Goal: Information Seeking & Learning: Check status

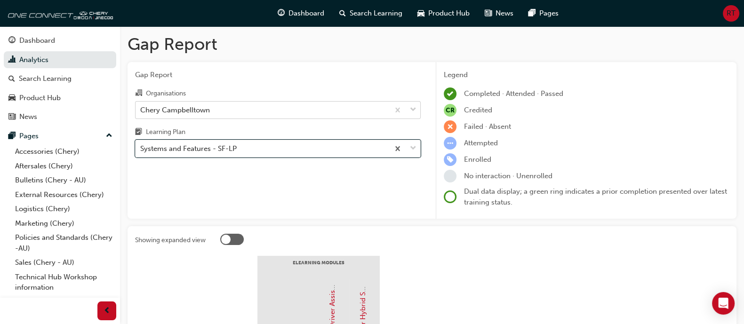
click at [292, 112] on div "Chery Campbelltown" at bounding box center [263, 110] width 254 height 16
click at [141, 112] on input "Organisations Chery Campbelltown" at bounding box center [140, 109] width 1 height 8
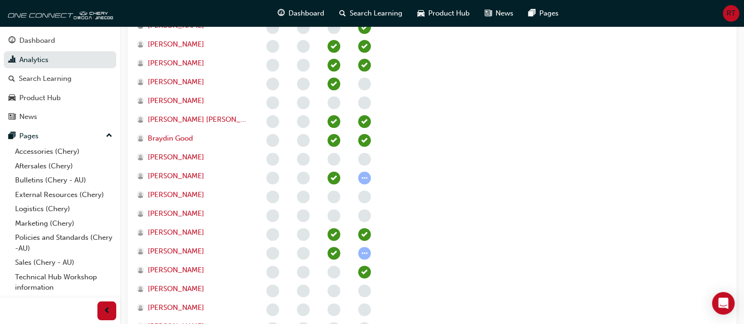
scroll to position [377, 0]
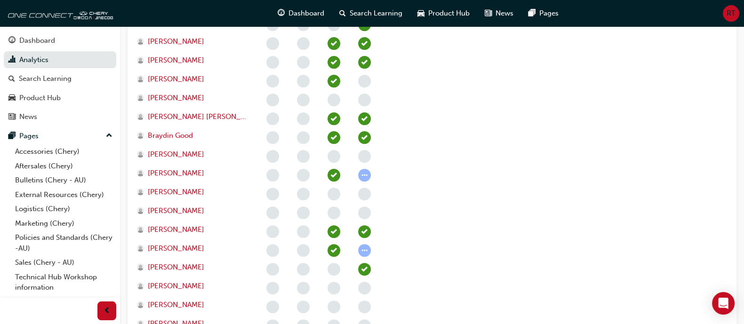
drag, startPoint x: 163, startPoint y: 168, endPoint x: 455, endPoint y: 203, distance: 293.8
click at [455, 203] on section "eLearning Modules Not Found Not Found Advanced Driver Assist Systems (ADAS) - C…" at bounding box center [432, 182] width 594 height 607
drag, startPoint x: 134, startPoint y: 173, endPoint x: 212, endPoint y: 172, distance: 77.7
click at [212, 172] on div "Showing expanded view eLearning Modules Not Found Not Found Advanced Driver Ass…" at bounding box center [432, 171] width 609 height 644
copy div "Brielle Mcelhinney"
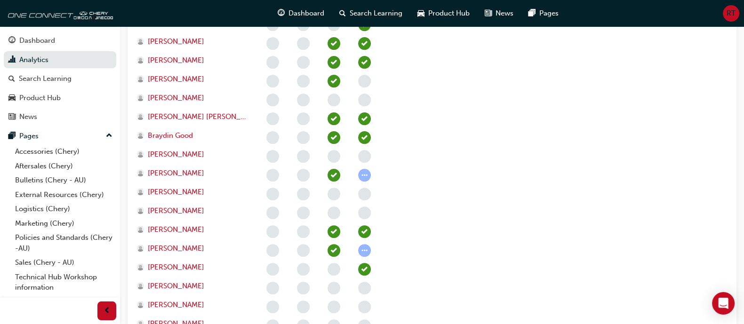
click at [581, 238] on section "eLearning Modules Not Found Not Found Advanced Driver Assist Systems (ADAS) - C…" at bounding box center [432, 182] width 594 height 607
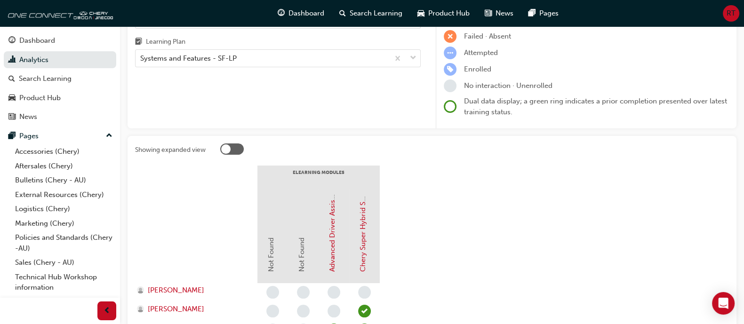
scroll to position [87, 0]
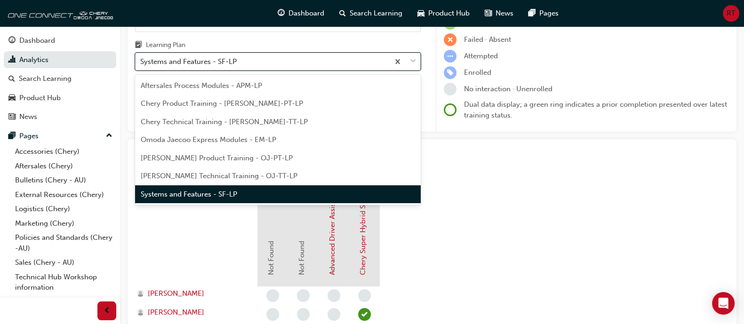
click at [333, 59] on div "Systems and Features - SF-LP" at bounding box center [263, 62] width 254 height 16
click at [141, 59] on input "Learning Plan option Systems and Features - SF-LP, selected. option Systems and…" at bounding box center [140, 61] width 1 height 8
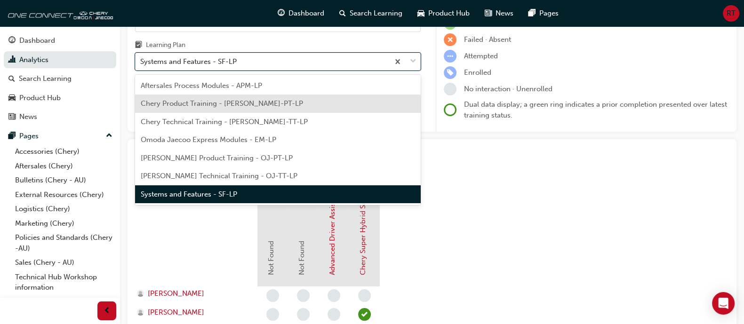
click at [329, 101] on div "Chery Product Training - CHAU-PT-LP" at bounding box center [278, 104] width 286 height 18
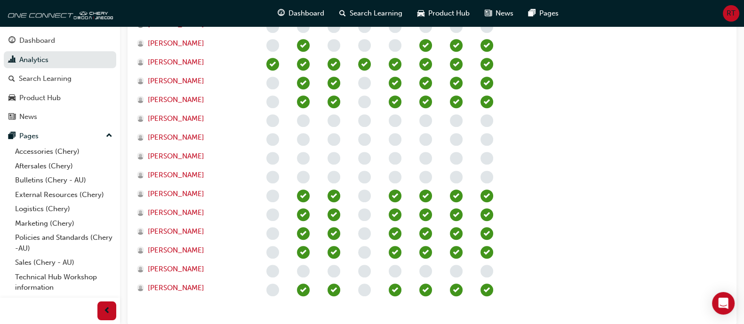
scroll to position [550, 0]
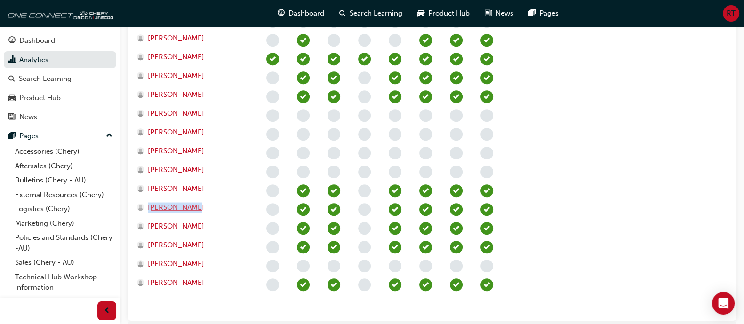
drag, startPoint x: 122, startPoint y: 201, endPoint x: 195, endPoint y: 204, distance: 72.5
copy div "Ricky Ghazal"
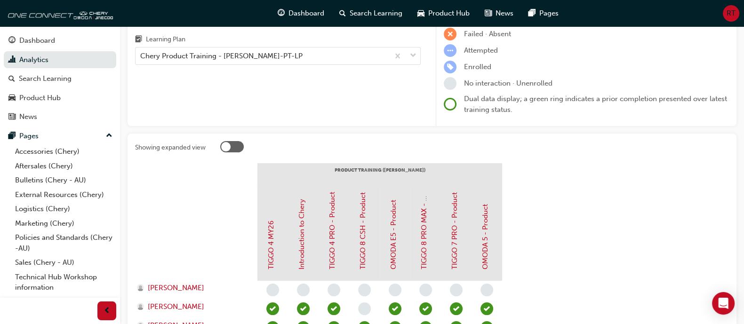
scroll to position [0, 0]
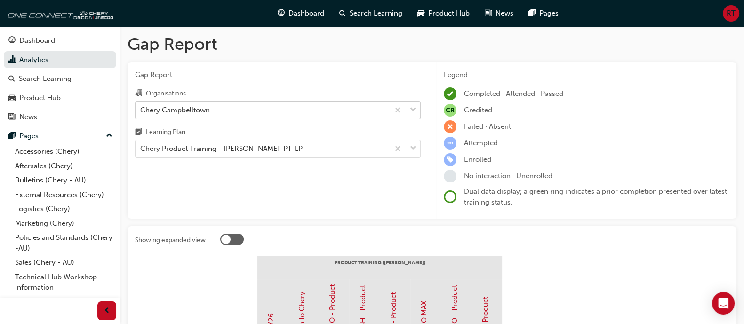
click at [245, 107] on div "Chery Campbelltown" at bounding box center [263, 110] width 254 height 16
click at [141, 107] on input "Organisations Chery Campbelltown" at bounding box center [140, 109] width 1 height 8
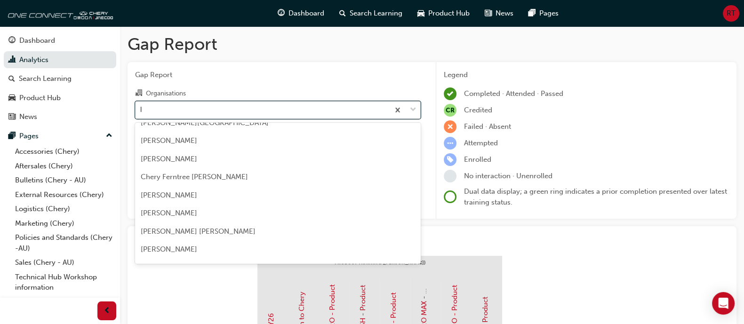
scroll to position [138, 0]
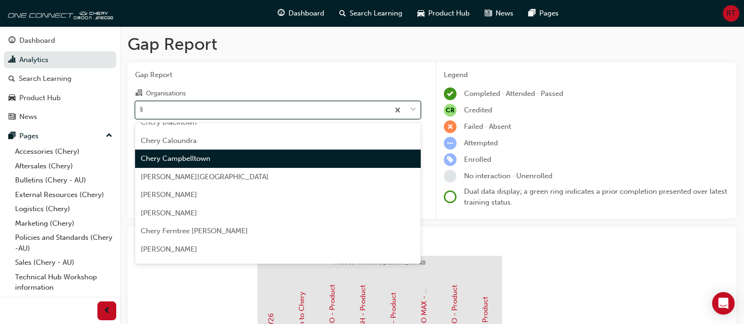
type input "live"
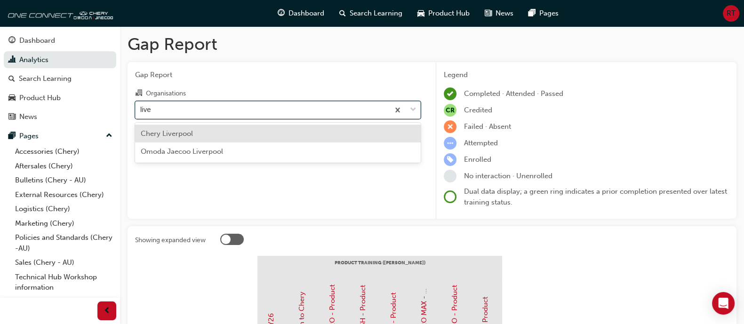
scroll to position [0, 0]
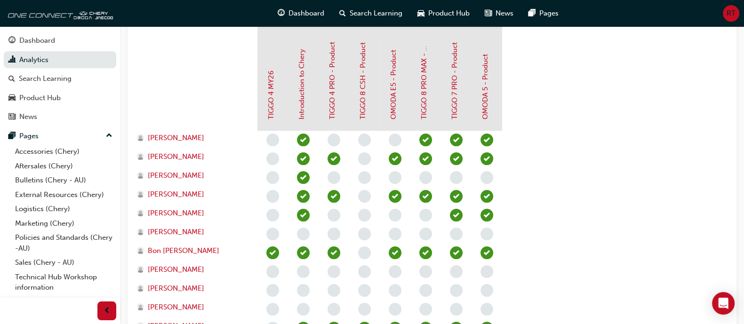
scroll to position [264, 0]
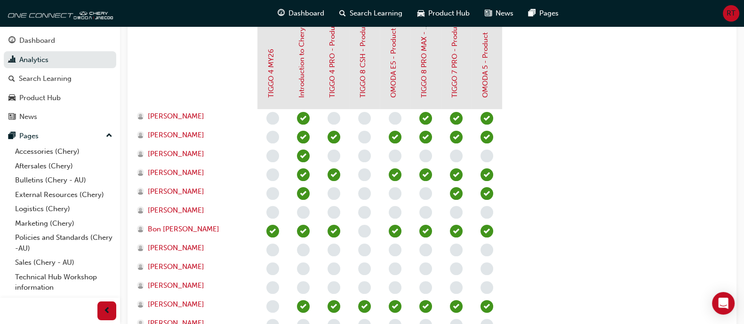
click at [627, 254] on section "PRODUCT TRAINING (CHAU) TIGGO 4 MY26 Introduction to Chery TIGGO 4 PRO - Produc…" at bounding box center [432, 248] width 594 height 513
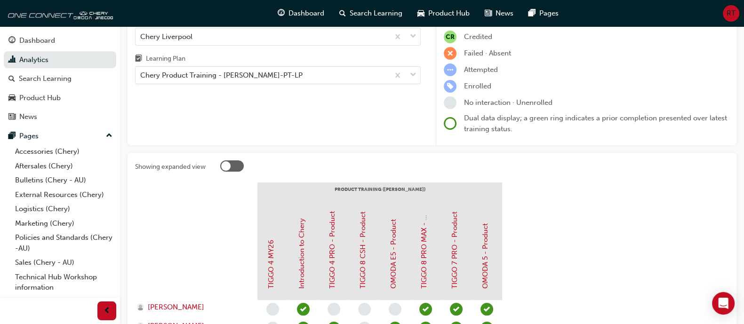
scroll to position [0, 0]
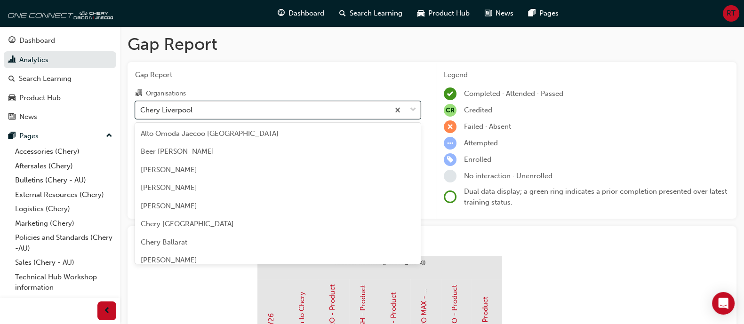
click at [292, 112] on div "Chery Liverpool" at bounding box center [263, 110] width 254 height 16
click at [141, 112] on input "Organisations option Chery Liverpool, selected. option Chery Liverpool focused,…" at bounding box center [140, 109] width 1 height 8
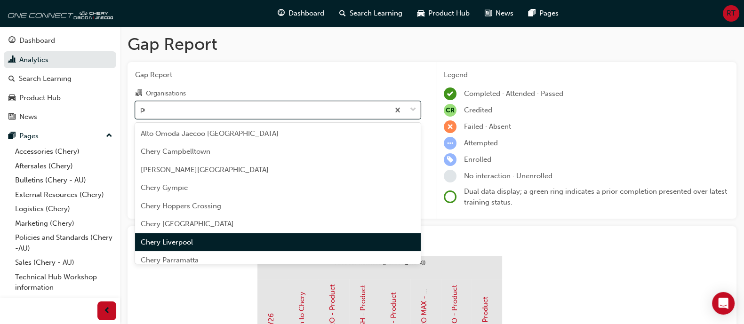
type input "penn"
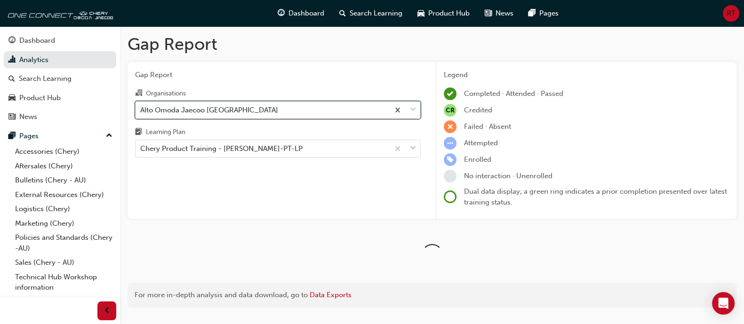
click at [292, 112] on div "Alto Omoda Jaecoo Pennant Hills" at bounding box center [263, 110] width 254 height 16
click at [141, 112] on input "Organisations option Alto Omoda Jaecoo Pennant Hills, selected. 0 results avail…" at bounding box center [140, 109] width 1 height 8
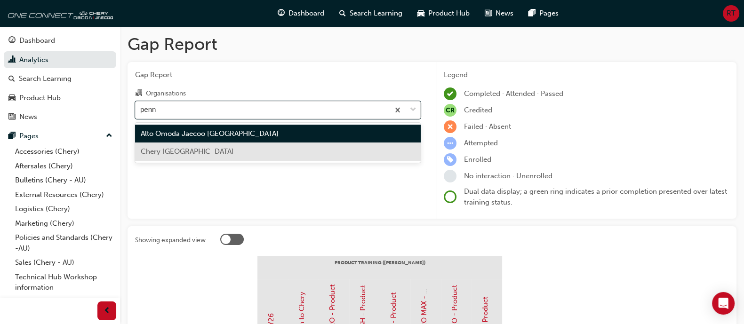
type input "penn"
click at [242, 170] on div "Gap Report Organisations option Alto Omoda Jaecoo Pennant Hills, selected. opti…" at bounding box center [278, 140] width 301 height 157
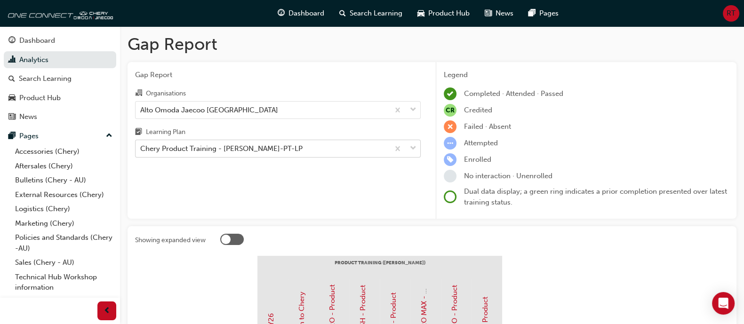
click at [249, 151] on div "Chery Product Training - CHAU-PT-LP" at bounding box center [221, 149] width 162 height 11
click at [141, 151] on input "Learning Plan Chery Product Training - CHAU-PT-LP" at bounding box center [140, 148] width 1 height 8
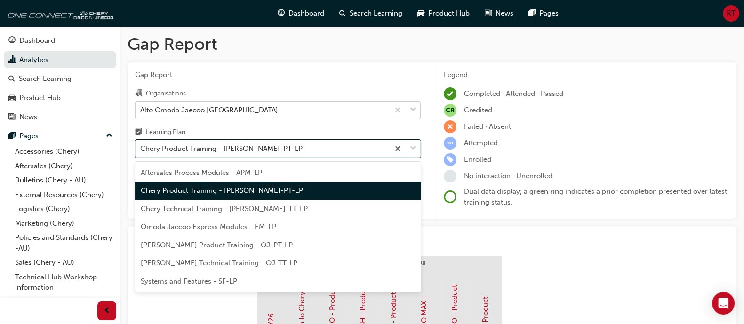
click at [288, 109] on div "Alto Omoda Jaecoo Pennant Hills" at bounding box center [263, 110] width 254 height 16
click at [141, 109] on input "Organisations Alto Omoda Jaecoo Pennant Hills" at bounding box center [140, 109] width 1 height 8
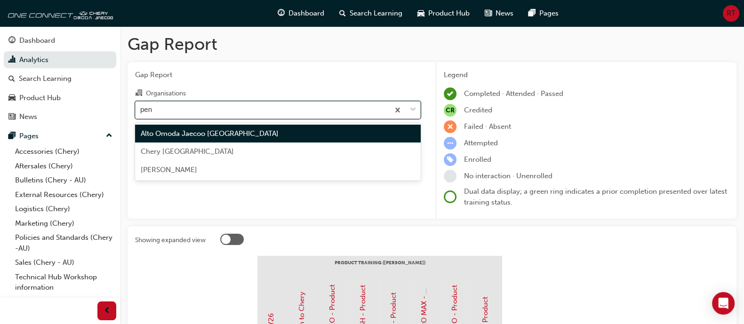
type input "penn"
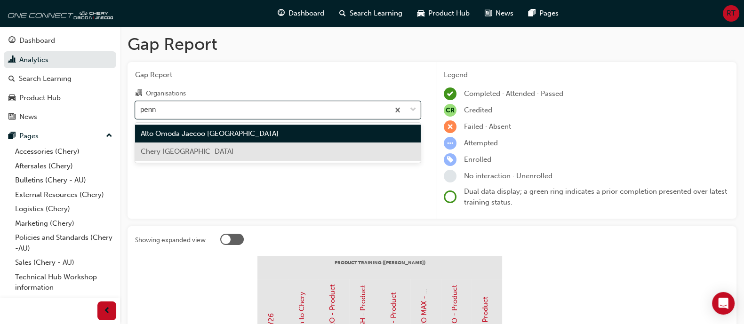
click at [277, 147] on div "Chery Pennant Hills" at bounding box center [278, 152] width 286 height 18
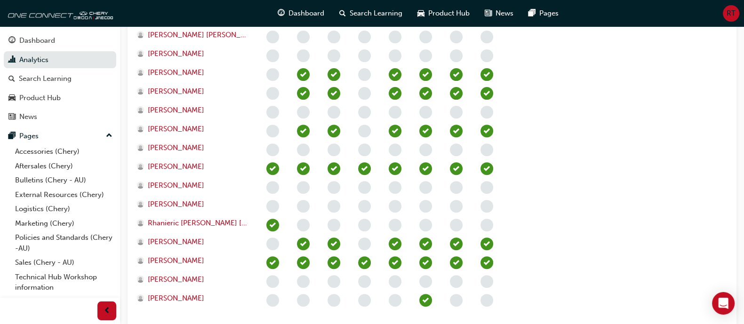
scroll to position [441, 0]
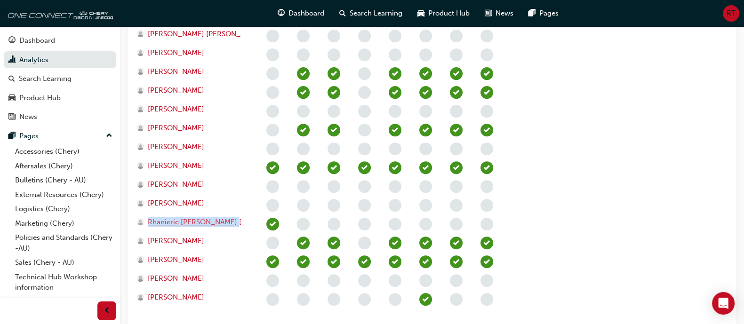
drag, startPoint x: 130, startPoint y: 220, endPoint x: 231, endPoint y: 221, distance: 100.2
click at [231, 221] on div "Showing expanded view PRODUCT TRAINING (CHAU) TIGGO 4 MY26 Introduction to Cher…" at bounding box center [432, 60] width 609 height 550
copy div "Rhanieric Gomes Da Silva"
click at [588, 217] on section "PRODUCT TRAINING (CHAU) TIGGO 4 MY26 Introduction to Chery TIGGO 4 PRO - Produc…" at bounding box center [432, 71] width 594 height 513
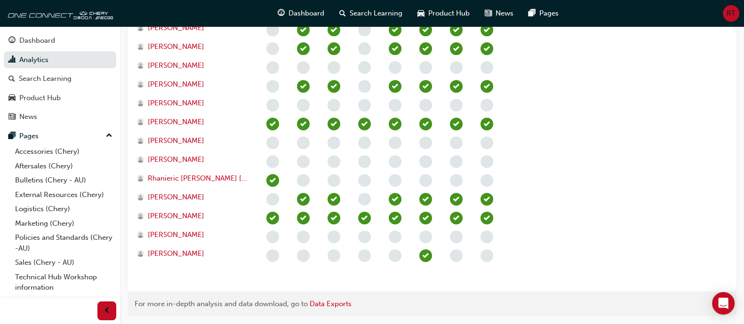
scroll to position [488, 0]
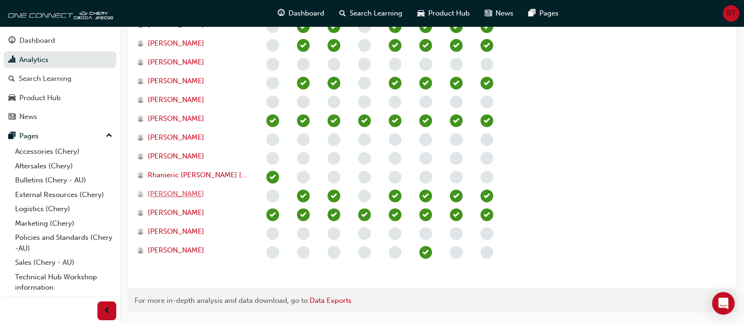
drag, startPoint x: 131, startPoint y: 196, endPoint x: 199, endPoint y: 196, distance: 68.2
click at [199, 196] on div "Showing expanded view PRODUCT TRAINING (CHAU) TIGGO 4 MY26 Introduction to Cher…" at bounding box center [432, 13] width 609 height 550
copy div "Steven Colazzo"
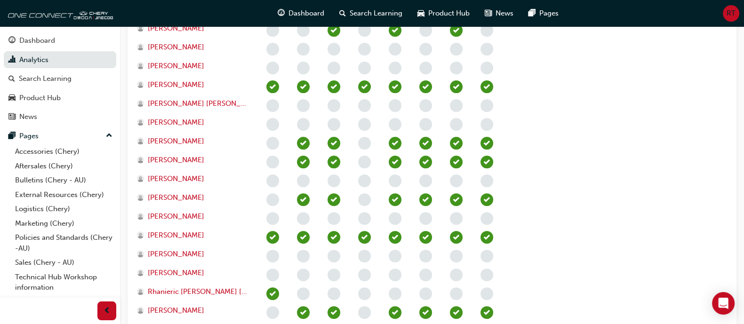
scroll to position [370, 0]
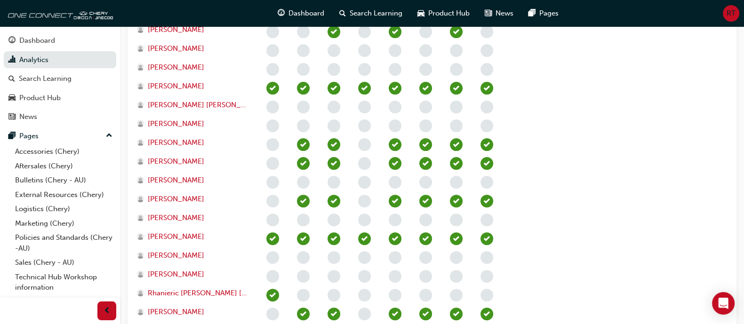
click at [596, 254] on section "PRODUCT TRAINING (CHAU) TIGGO 4 MY26 Introduction to Chery TIGGO 4 PRO - Produc…" at bounding box center [432, 142] width 594 height 513
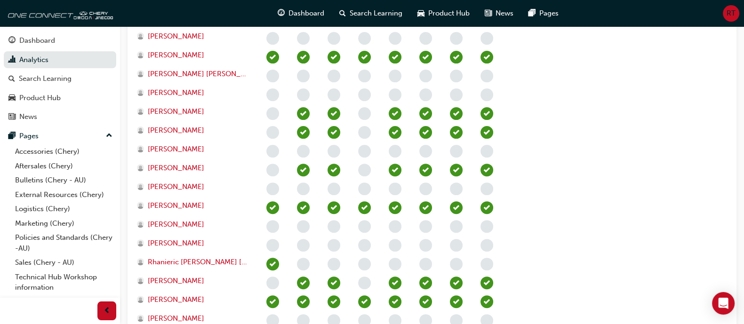
scroll to position [403, 0]
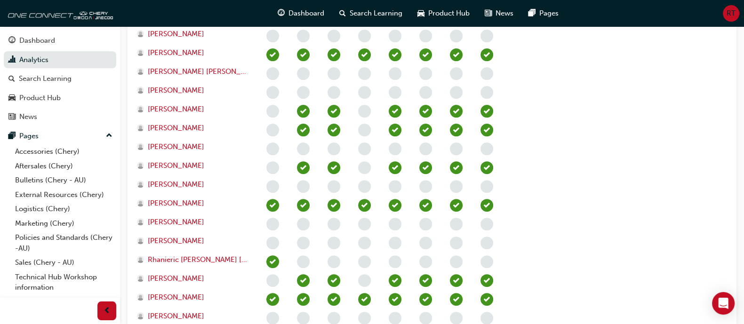
click at [136, 124] on div "Jarrod Haldenby" at bounding box center [196, 130] width 122 height 19
drag, startPoint x: 189, startPoint y: 126, endPoint x: 590, endPoint y: 196, distance: 407.0
click at [590, 196] on section "PRODUCT TRAINING (CHAU) TIGGO 4 MY26 Introduction to Chery TIGGO 4 PRO - Produc…" at bounding box center [432, 109] width 594 height 513
click at [742, 178] on div "Gap Report Gap Report Organisations Chery Pennant Hills Learning Plan Chery Pro…" at bounding box center [432, 18] width 624 height 790
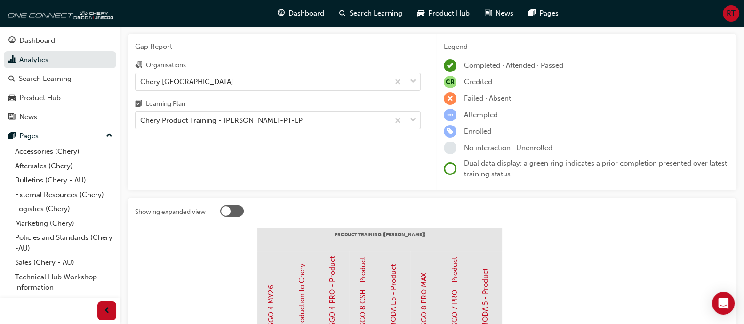
scroll to position [0, 0]
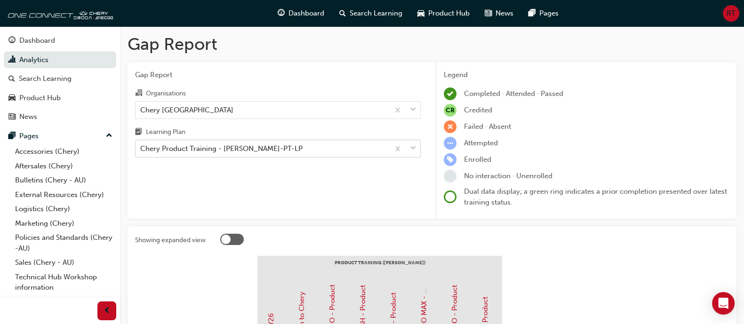
click at [303, 145] on div "Chery Product Training - CHAU-PT-LP" at bounding box center [263, 149] width 254 height 16
click at [141, 145] on input "Learning Plan Chery Product Training - CHAU-PT-LP" at bounding box center [140, 148] width 1 height 8
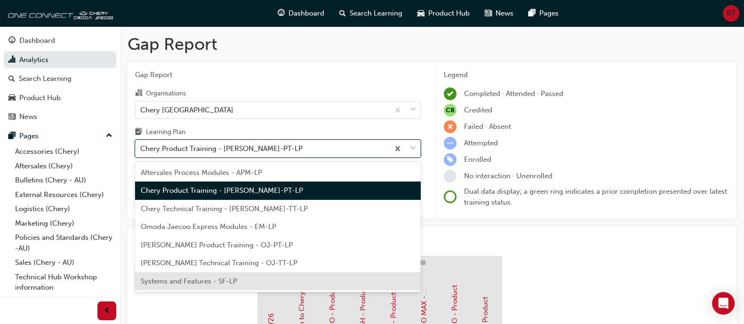
click at [258, 281] on div "Systems and Features - SF-LP" at bounding box center [278, 281] width 286 height 18
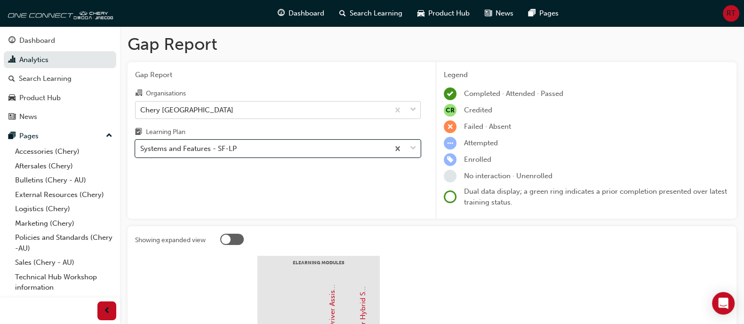
click at [334, 106] on div "Chery Pennant Hills" at bounding box center [263, 110] width 254 height 16
click at [141, 106] on input "Organisations Chery Pennant Hills" at bounding box center [140, 109] width 1 height 8
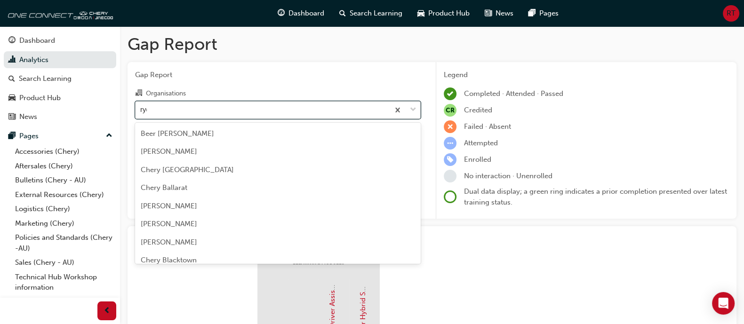
type input "ryde"
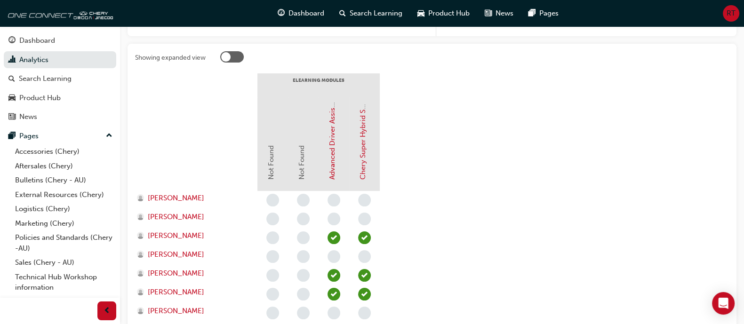
scroll to position [36, 0]
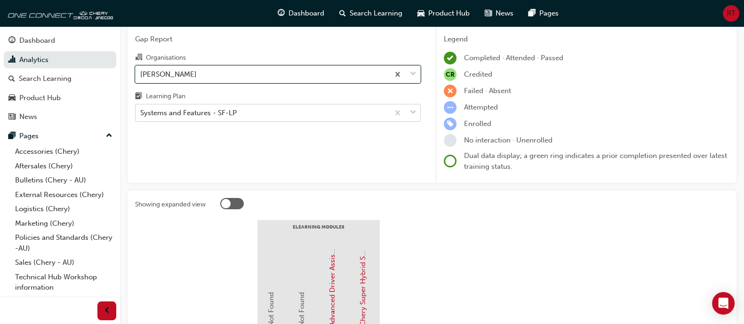
click at [303, 110] on div "Systems and Features - SF-LP" at bounding box center [263, 113] width 254 height 16
click at [141, 110] on input "Learning Plan Systems and Features - SF-LP" at bounding box center [140, 113] width 1 height 8
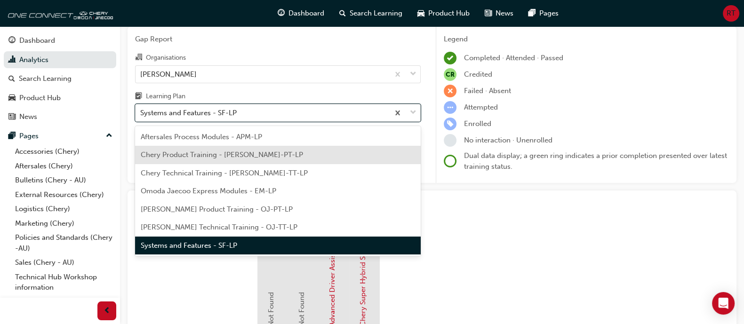
click at [280, 149] on div "Chery Product Training - CHAU-PT-LP" at bounding box center [278, 155] width 286 height 18
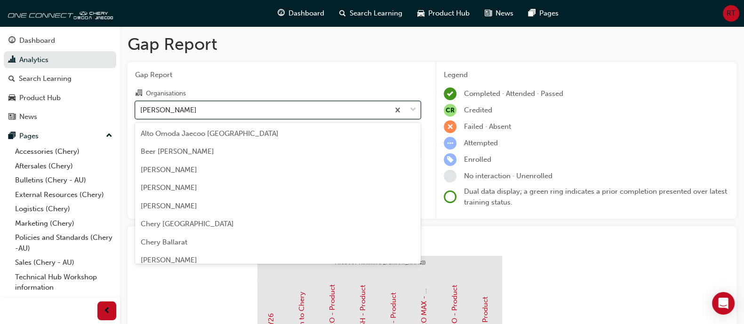
click at [322, 112] on div "Chery Ryde" at bounding box center [263, 110] width 254 height 16
click at [141, 112] on input "Organisations option Chery Ryde, selected. option Chery Ryde focused, 82 of 157…" at bounding box center [140, 109] width 1 height 8
type input "s"
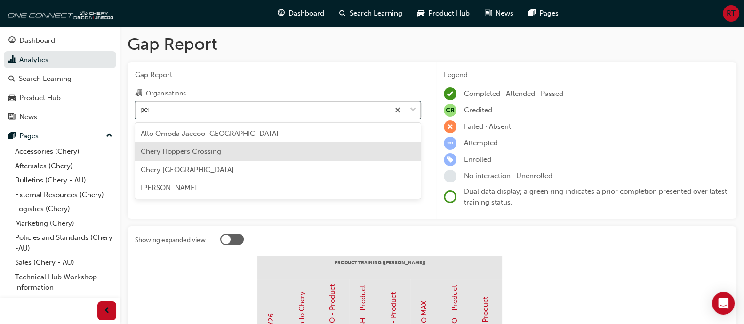
type input "penr"
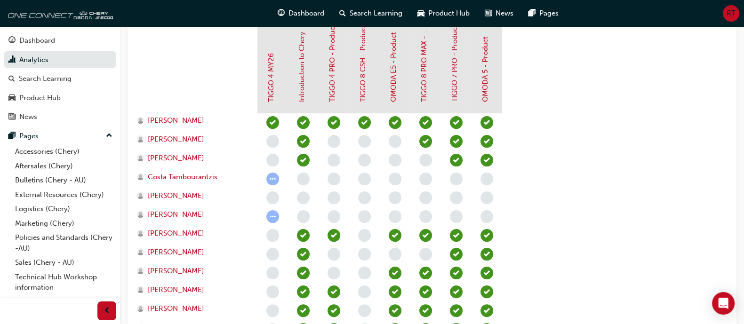
scroll to position [268, 0]
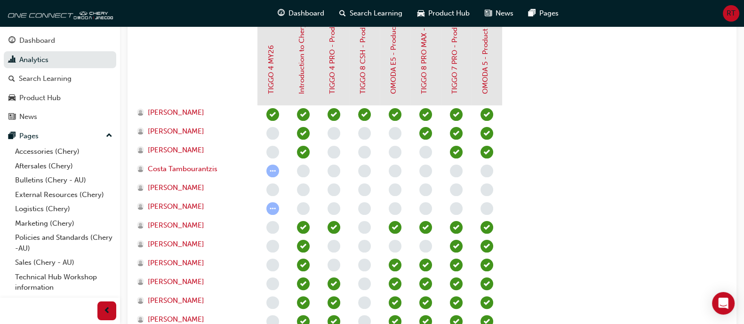
click at [739, 161] on div "Gap Report Gap Report Organisations Chery Penrith Learning Plan Chery Product T…" at bounding box center [432, 171] width 624 height 827
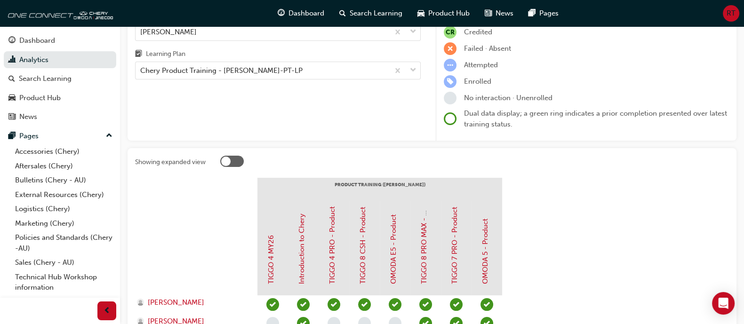
scroll to position [16, 0]
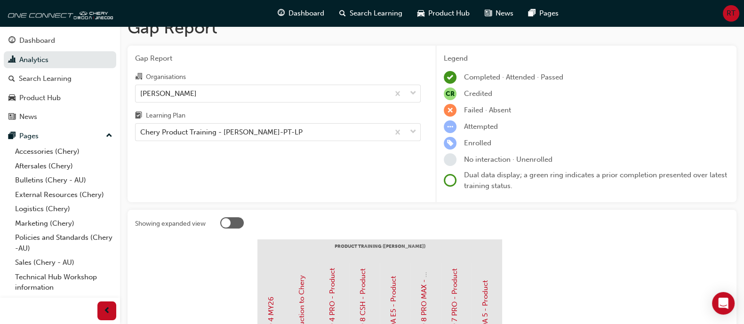
click at [294, 123] on div "Learning Plan" at bounding box center [278, 117] width 286 height 14
click at [141, 128] on input "Learning Plan Chery Product Training - CHAU-PT-LP" at bounding box center [140, 132] width 1 height 8
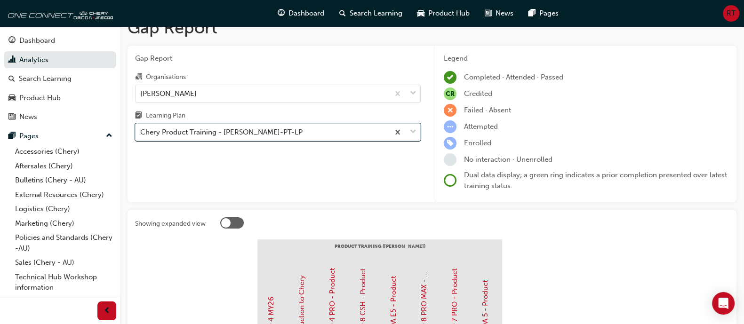
click at [299, 128] on div "Chery Product Training - CHAU-PT-LP" at bounding box center [263, 132] width 254 height 16
click at [141, 128] on input "Learning Plan option Chery Product Training - CHAU-PT-LP, selected. 0 results a…" at bounding box center [140, 132] width 1 height 8
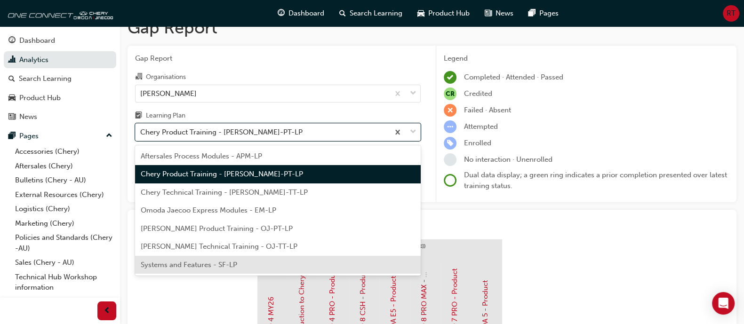
click at [297, 260] on div "Systems and Features - SF-LP" at bounding box center [278, 265] width 286 height 18
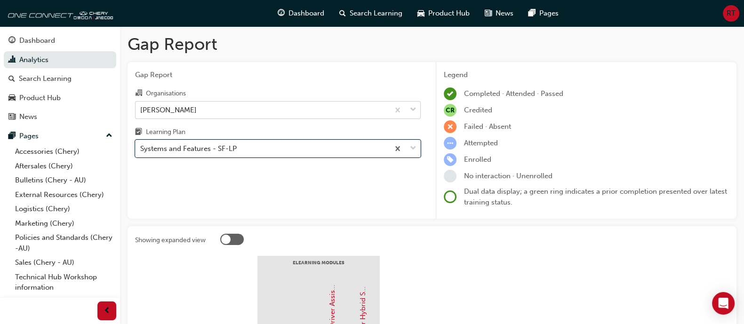
click at [297, 104] on div "Chery Penrith" at bounding box center [263, 110] width 254 height 16
click at [141, 105] on input "Organisations Chery Penrith" at bounding box center [140, 109] width 1 height 8
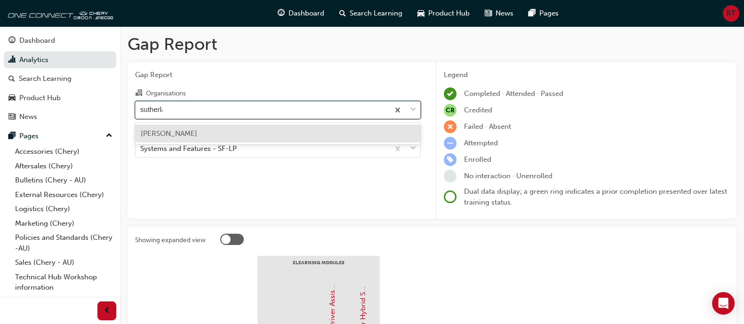
type input "sutherland"
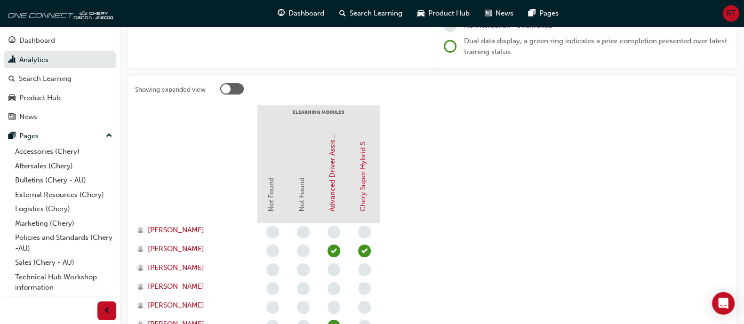
scroll to position [21, 0]
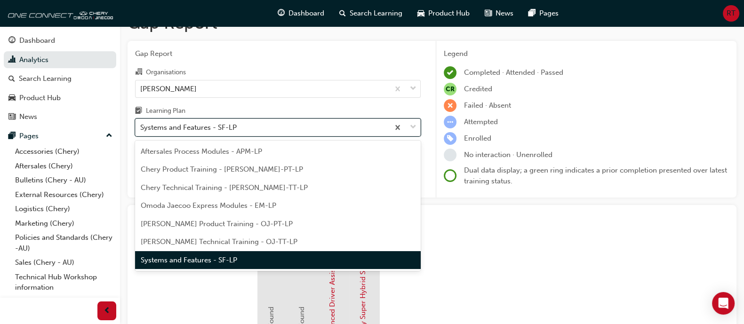
click at [321, 121] on div "Systems and Features - SF-LP" at bounding box center [263, 128] width 254 height 16
click at [141, 123] on input "Learning Plan option Systems and Features - SF-LP, selected. option Systems and…" at bounding box center [140, 127] width 1 height 8
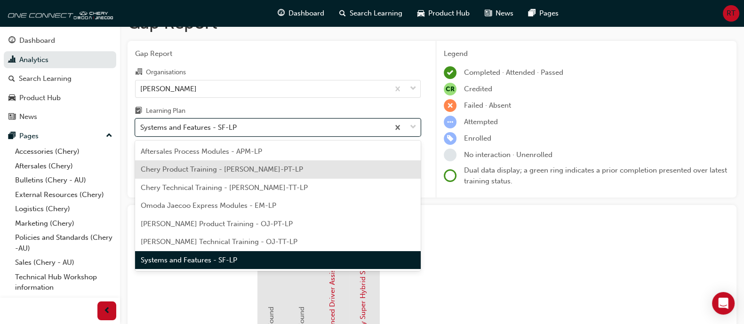
click at [324, 162] on div "Chery Product Training - CHAU-PT-LP" at bounding box center [278, 169] width 286 height 18
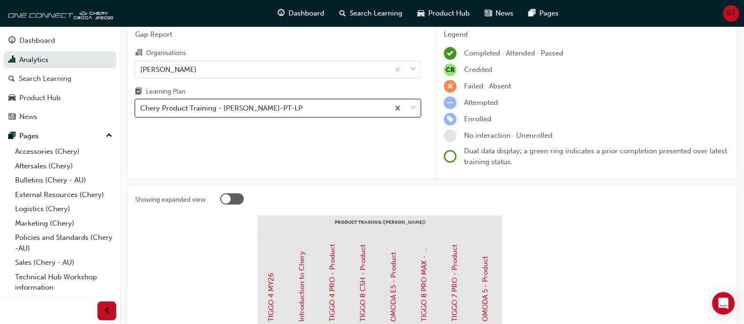
scroll to position [40, 0]
click at [292, 68] on div "Chery Sutherland" at bounding box center [263, 70] width 254 height 16
click at [141, 68] on input "Organisations Chery Sutherland" at bounding box center [140, 70] width 1 height 8
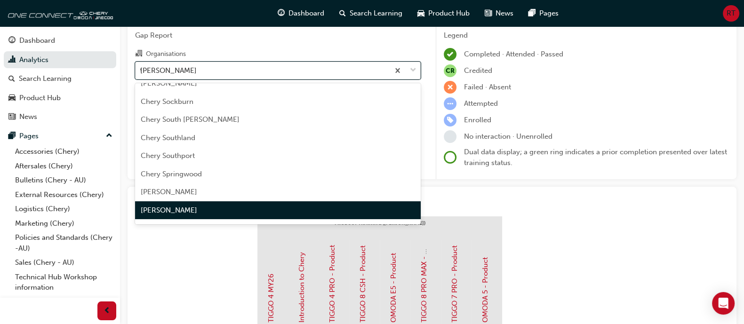
scroll to position [0, 0]
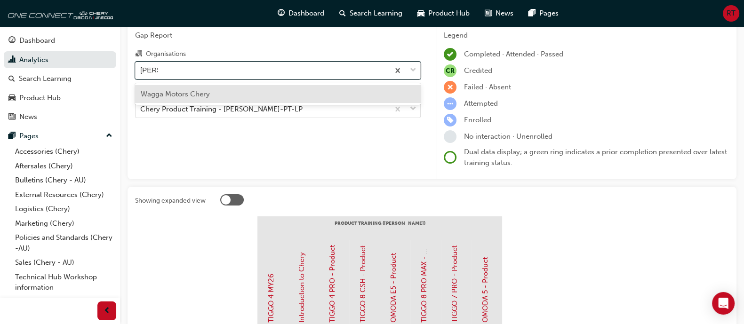
type input "wagga"
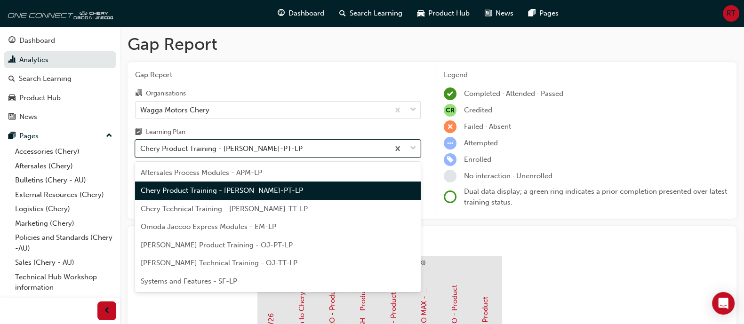
click at [330, 140] on div "Chery Product Training - CHAU-PT-LP" at bounding box center [278, 149] width 286 height 18
click at [141, 144] on input "Learning Plan option Chery Product Training - CHAU-PT-LP, selected. option Cher…" at bounding box center [140, 148] width 1 height 8
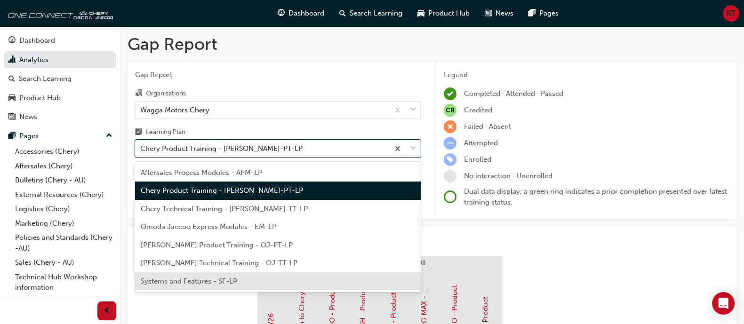
click at [291, 282] on div "Systems and Features - SF-LP" at bounding box center [278, 281] width 286 height 18
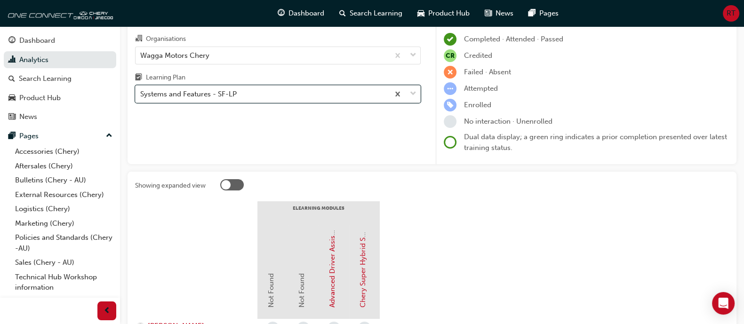
scroll to position [38, 0]
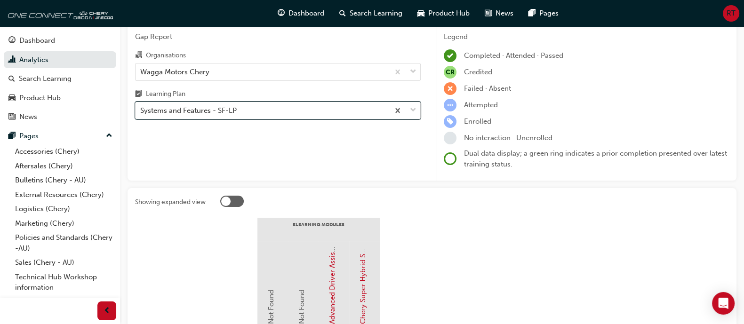
click at [250, 110] on div "Systems and Features - SF-LP" at bounding box center [263, 111] width 254 height 16
click at [141, 110] on input "Learning Plan option Systems and Features - SF-LP, selected. 0 results availabl…" at bounding box center [140, 110] width 1 height 8
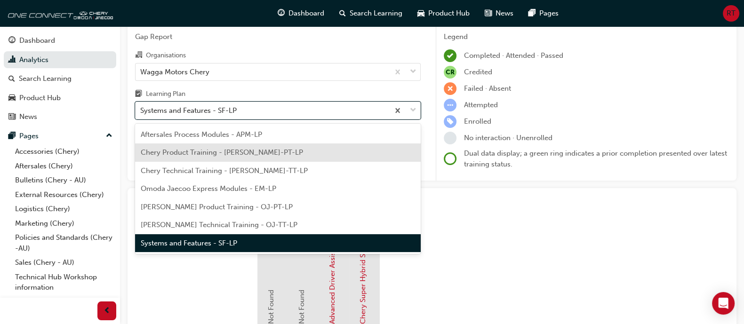
click at [248, 148] on span "Chery Product Training - CHAU-PT-LP" at bounding box center [222, 152] width 162 height 8
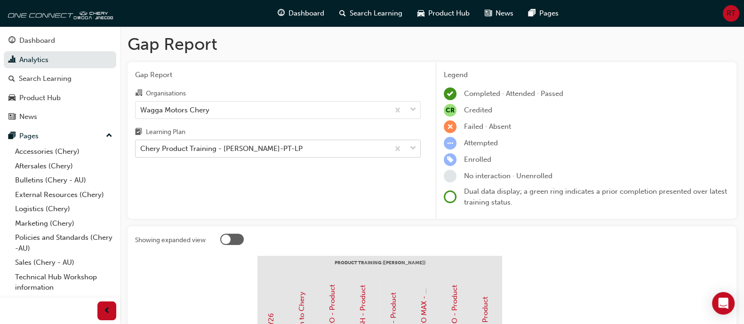
click at [334, 144] on div "Chery Product Training - CHAU-PT-LP" at bounding box center [263, 149] width 254 height 16
click at [141, 144] on input "Learning Plan Chery Product Training - CHAU-PT-LP" at bounding box center [140, 148] width 1 height 8
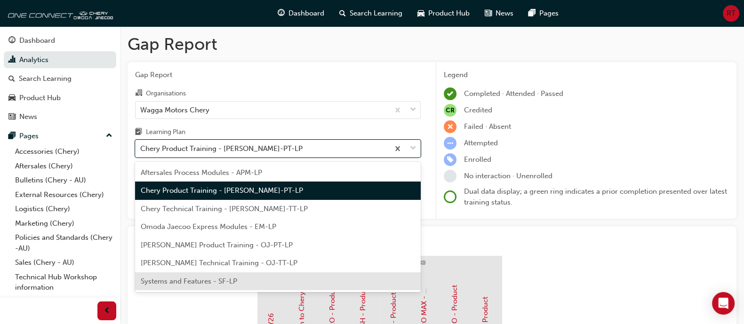
click at [277, 280] on div "Systems and Features - SF-LP" at bounding box center [278, 281] width 286 height 18
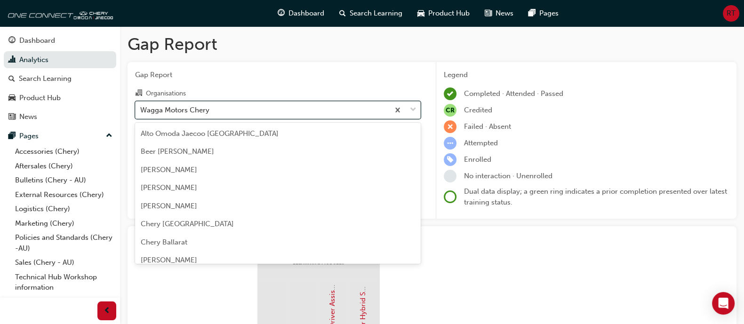
click at [329, 114] on div "Wagga Motors Chery" at bounding box center [263, 110] width 254 height 16
click at [141, 113] on input "Organisations option Wagga Motors Chery, selected. option Wagga Motors Chery fo…" at bounding box center [140, 109] width 1 height 8
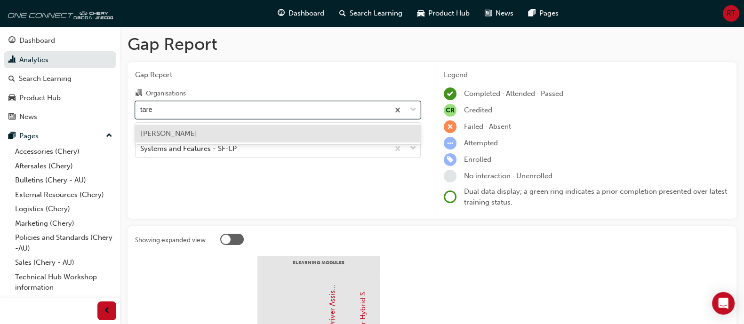
type input "taree"
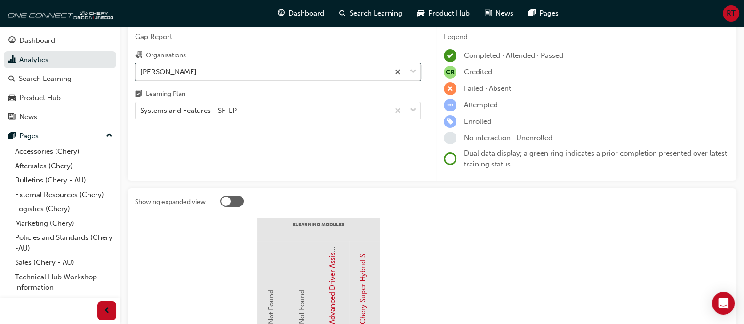
scroll to position [40, 0]
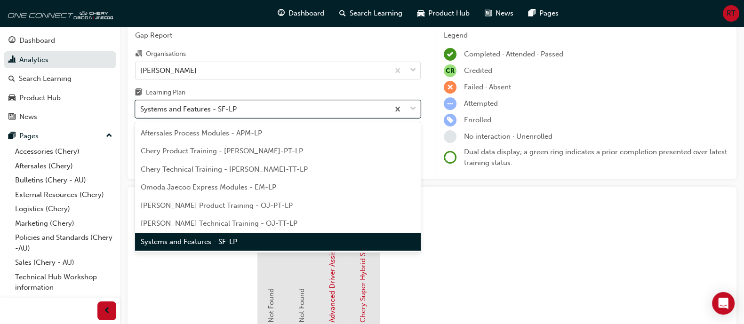
click at [268, 110] on div "Systems and Features - SF-LP" at bounding box center [263, 109] width 254 height 16
click at [141, 110] on input "Learning Plan option Systems and Features - SF-LP, selected. option Systems and…" at bounding box center [140, 109] width 1 height 8
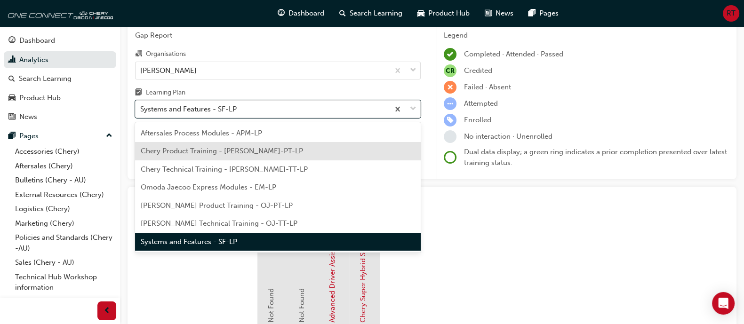
click at [272, 145] on div "Chery Product Training - CHAU-PT-LP" at bounding box center [278, 151] width 286 height 18
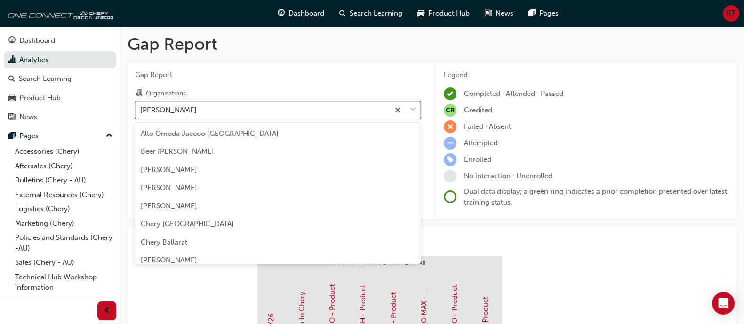
click at [268, 110] on div "Chery Taree" at bounding box center [263, 110] width 254 height 16
click at [141, 110] on input "Organisations option Chery Taree, selected. option Chery Taree focused, 93 of 1…" at bounding box center [140, 109] width 1 height 8
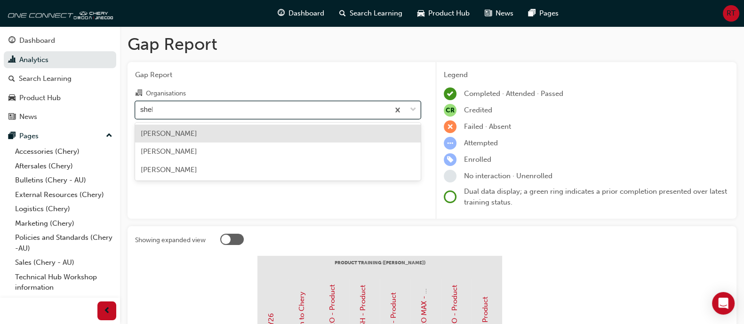
type input "shell"
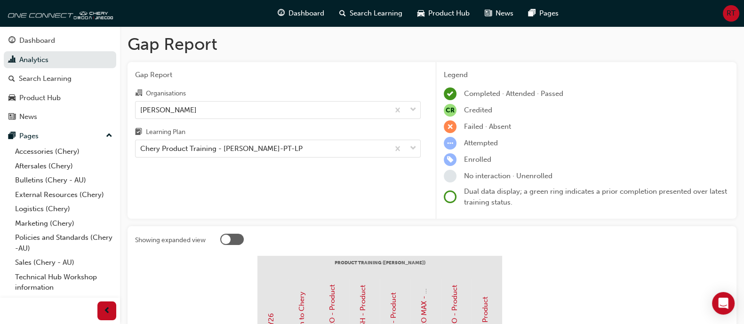
click at [331, 160] on div "Gap Report Organisations Chery Shellharbour Learning Plan Chery Product Trainin…" at bounding box center [278, 140] width 301 height 157
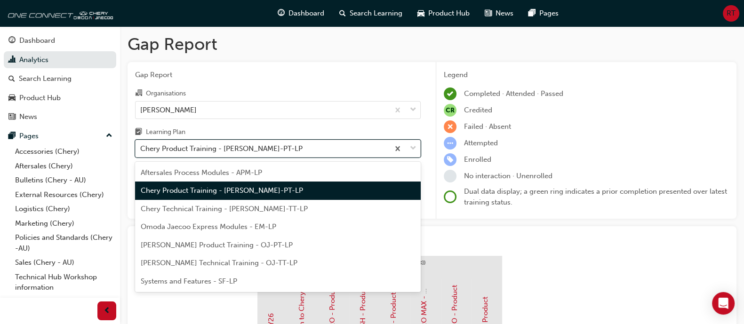
click at [332, 148] on div "Chery Product Training - CHAU-PT-LP" at bounding box center [263, 149] width 254 height 16
click at [141, 148] on input "Learning Plan option Chery Product Training - CHAU-PT-LP, selected. option Cher…" at bounding box center [140, 148] width 1 height 8
click at [295, 189] on div "Chery Product Training - CHAU-PT-LP" at bounding box center [278, 191] width 286 height 18
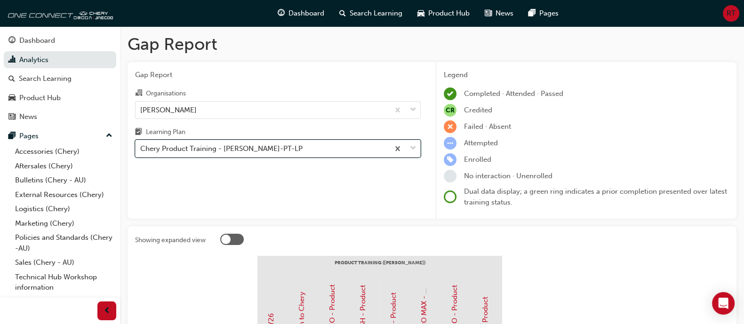
click at [301, 151] on div "Chery Product Training - CHAU-PT-LP" at bounding box center [263, 149] width 254 height 16
click at [141, 151] on input "Learning Plan option Chery Product Training - CHAU-PT-LP, selected. 0 results a…" at bounding box center [140, 148] width 1 height 8
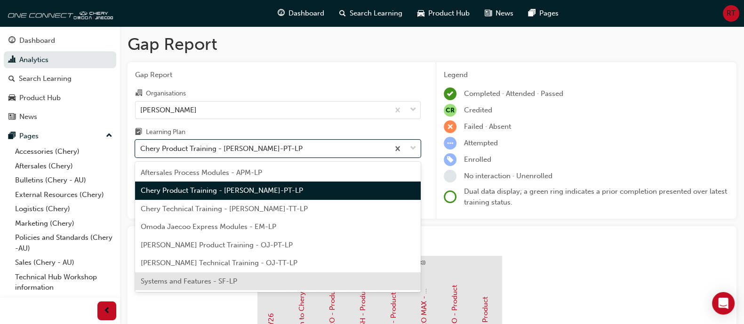
click at [286, 279] on div "Systems and Features - SF-LP" at bounding box center [278, 281] width 286 height 18
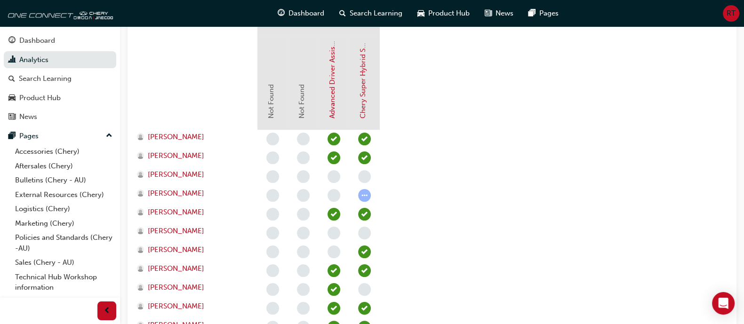
scroll to position [232, 0]
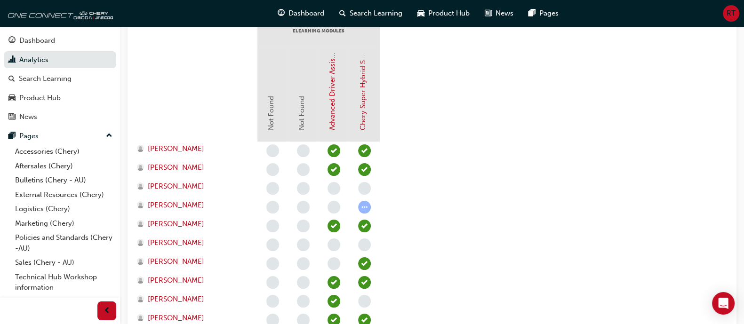
click at [497, 174] on section "eLearning Modules Not Found Not Found Advanced Driver Assist Systems (ADAS) - C…" at bounding box center [432, 271] width 594 height 494
click at [736, 173] on div "Gap Report Gap Report Organisations Chery Shellharbour Learning Plan Systems an…" at bounding box center [432, 179] width 624 height 771
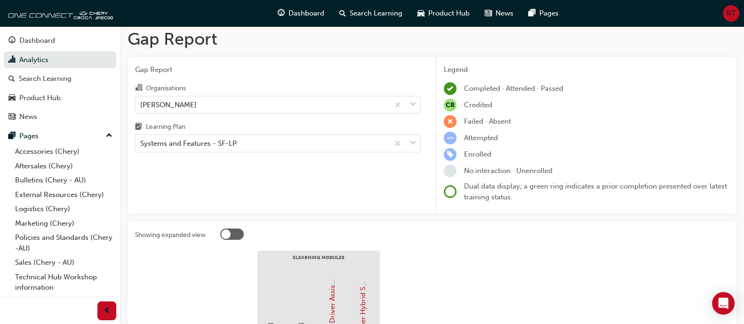
scroll to position [3, 0]
click at [365, 143] on div "Systems and Features - SF-LP" at bounding box center [263, 145] width 254 height 16
click at [141, 143] on input "Learning Plan Systems and Features - SF-LP" at bounding box center [140, 145] width 1 height 8
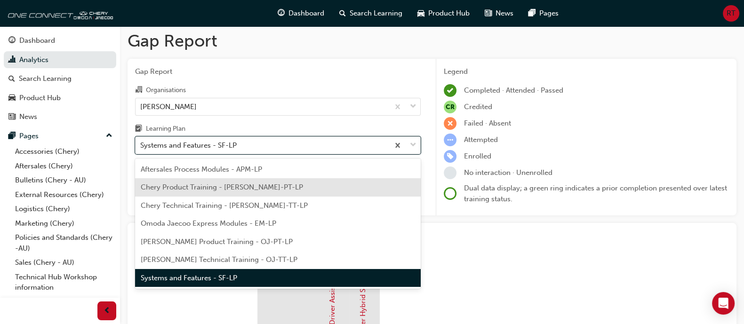
click at [324, 179] on div "Chery Product Training - CHAU-PT-LP" at bounding box center [278, 187] width 286 height 18
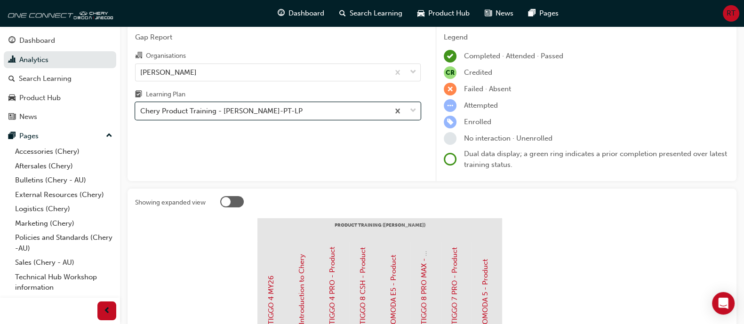
scroll to position [12, 0]
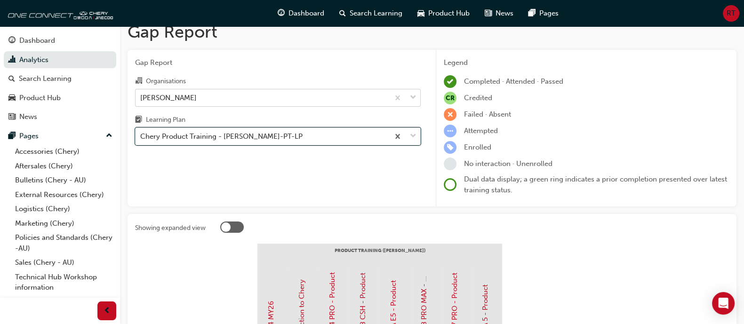
click at [295, 93] on div "Chery Shellharbour" at bounding box center [263, 97] width 254 height 16
click at [141, 93] on input "Organisations Chery Shellharbour" at bounding box center [140, 97] width 1 height 8
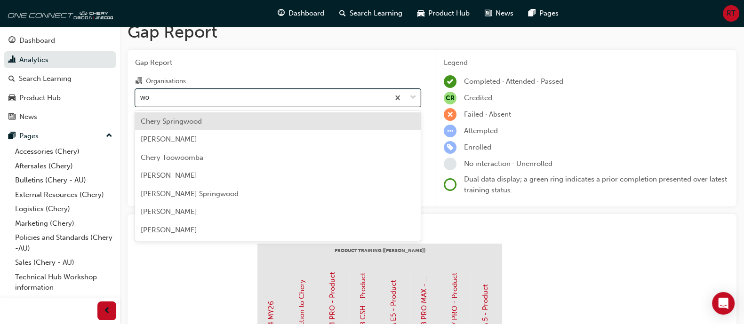
scroll to position [0, 0]
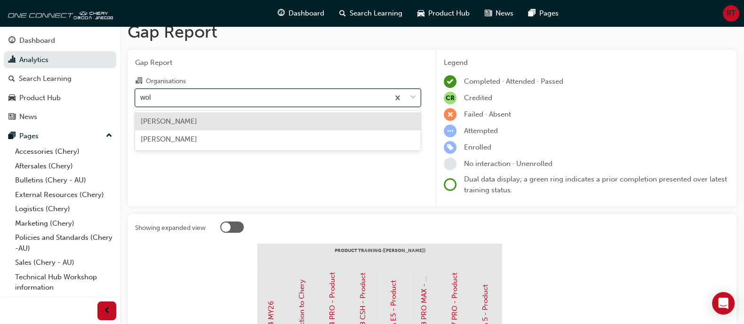
type input "woll"
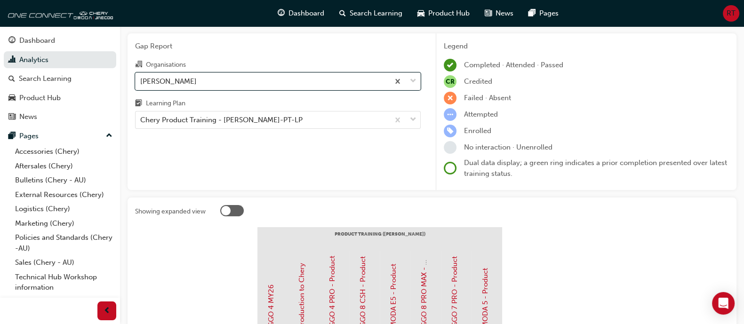
scroll to position [12, 0]
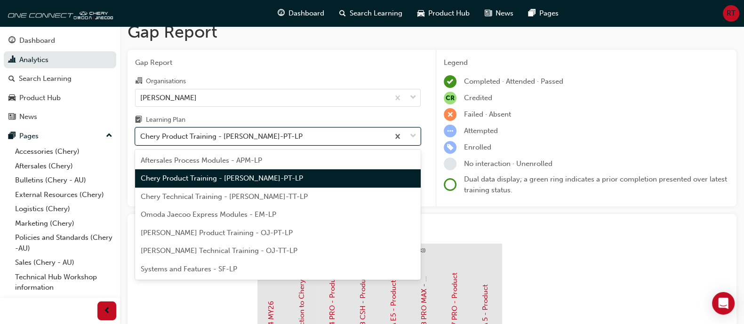
click at [361, 137] on div "Chery Product Training - CHAU-PT-LP" at bounding box center [263, 136] width 254 height 16
click at [141, 137] on input "Learning Plan option Chery Product Training - CHAU-PT-LP, selected. option Cher…" at bounding box center [140, 136] width 1 height 8
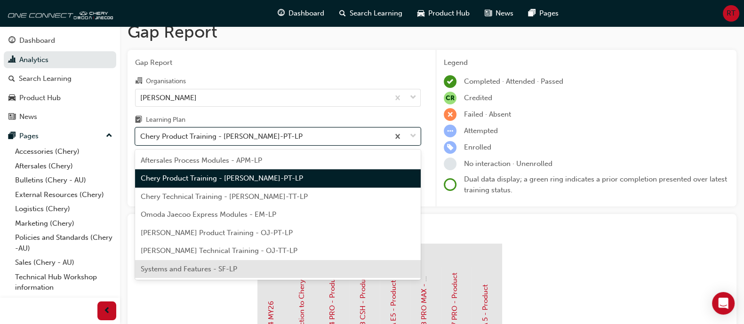
click at [296, 267] on div "Systems and Features - SF-LP" at bounding box center [278, 269] width 286 height 18
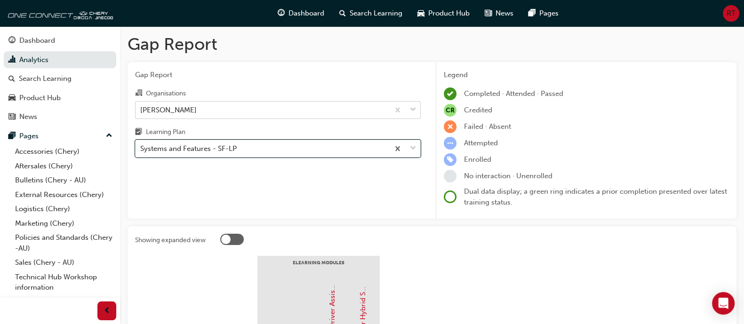
click at [307, 102] on div "Chery Wollongong" at bounding box center [263, 110] width 254 height 16
click at [141, 105] on input "Organisations Chery Wollongong" at bounding box center [140, 109] width 1 height 8
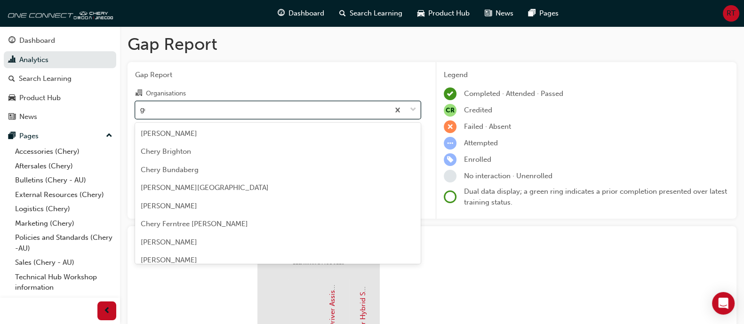
type input "goul"
click at [326, 112] on div "[PERSON_NAME]" at bounding box center [263, 110] width 254 height 16
click at [141, 112] on input "Organisations option Chery Goulburn, selected. option Chery Goulburn focused, 4…" at bounding box center [140, 109] width 1 height 8
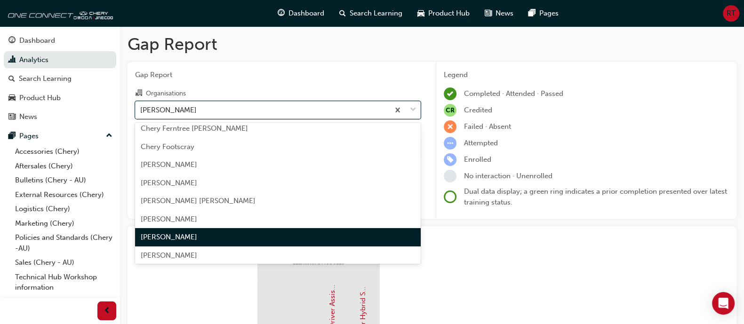
scroll to position [614, 0]
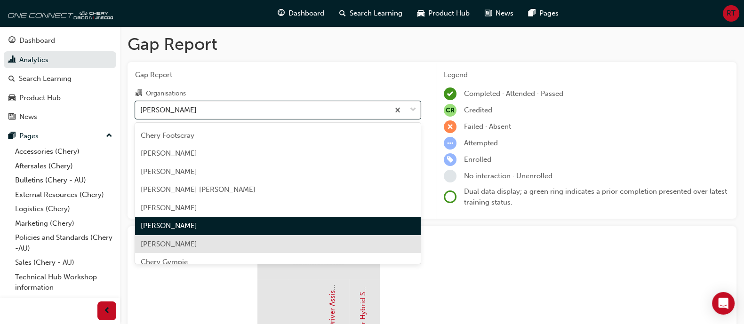
click at [376, 240] on div "[PERSON_NAME]" at bounding box center [278, 244] width 286 height 18
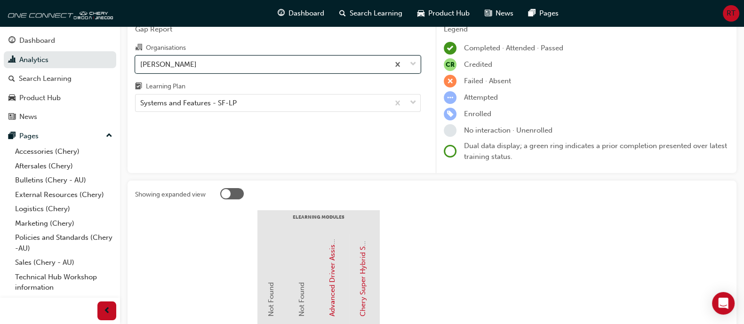
scroll to position [41, 0]
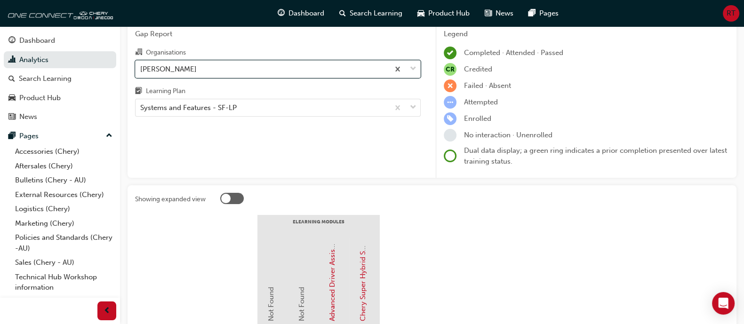
click at [360, 98] on div "Learning Plan" at bounding box center [278, 93] width 286 height 14
click at [141, 104] on input "Learning Plan Systems and Features - SF-LP" at bounding box center [140, 108] width 1 height 8
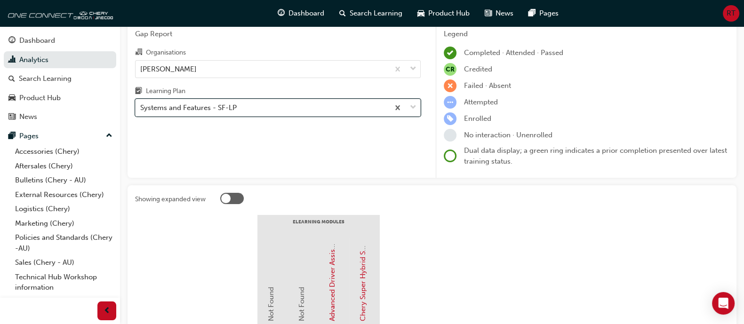
click at [334, 113] on div "Systems and Features - SF-LP" at bounding box center [263, 108] width 254 height 16
click at [141, 112] on input "Learning Plan option Systems and Features - SF-LP, selected. 0 results availabl…" at bounding box center [140, 108] width 1 height 8
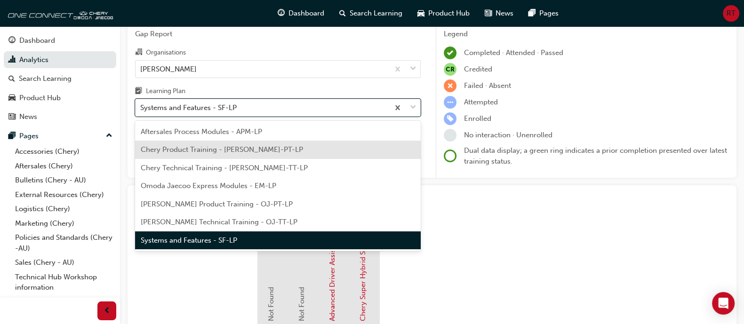
click at [304, 148] on div "Chery Product Training - CHAU-PT-LP" at bounding box center [278, 150] width 286 height 18
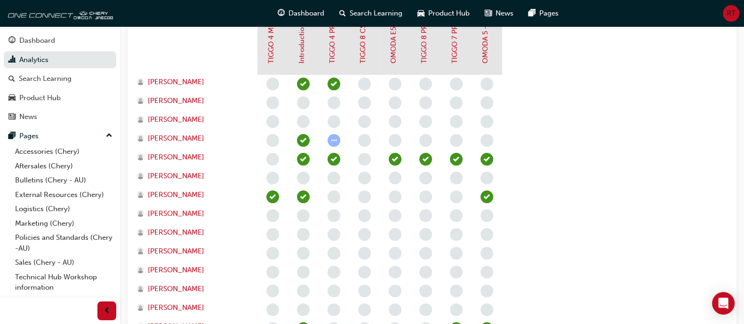
scroll to position [301, 0]
